Goal: Information Seeking & Learning: Learn about a topic

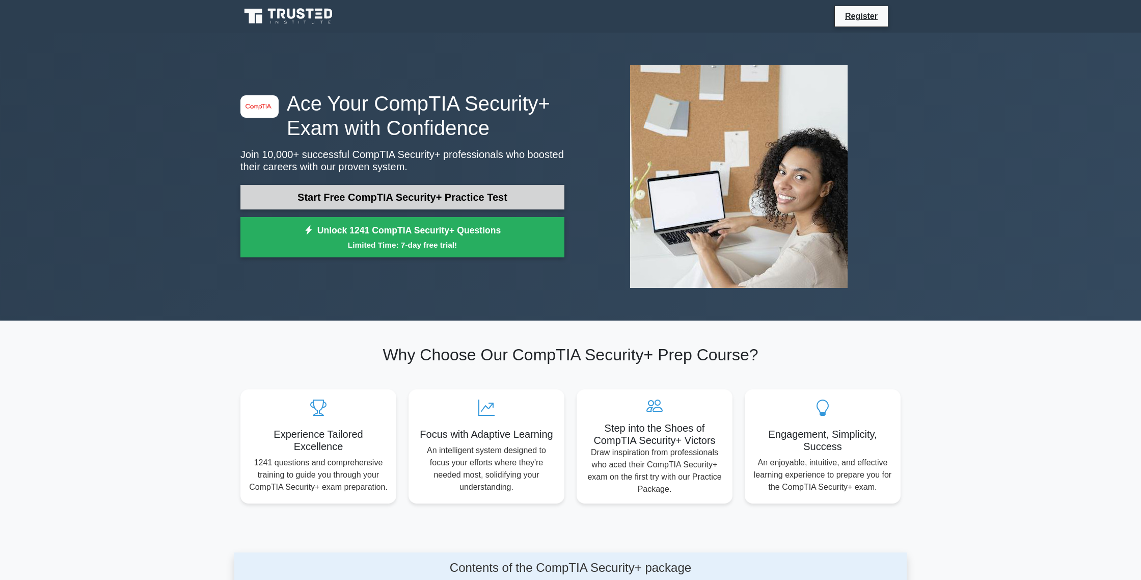
click at [373, 196] on link "Start Free CompTIA Security+ Practice Test" at bounding box center [402, 197] width 324 height 24
